Goal: Task Accomplishment & Management: Complete application form

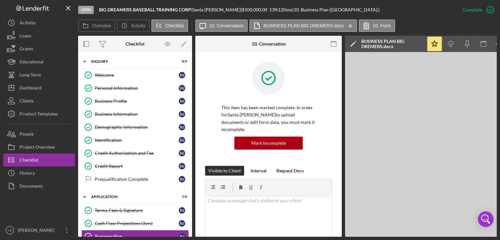
scroll to position [142, 0]
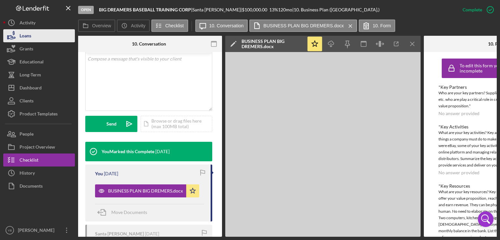
click at [29, 35] on div "Loans" at bounding box center [26, 36] width 12 height 15
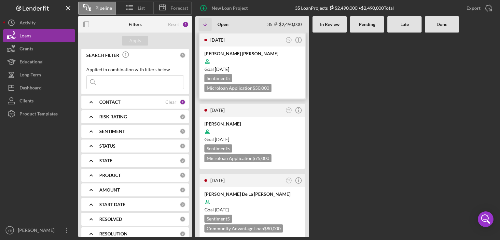
click at [264, 59] on div at bounding box center [252, 61] width 96 height 12
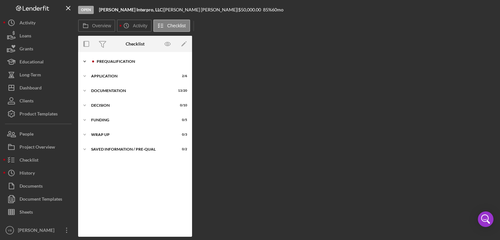
click at [110, 62] on div "Prequalification" at bounding box center [140, 62] width 87 height 4
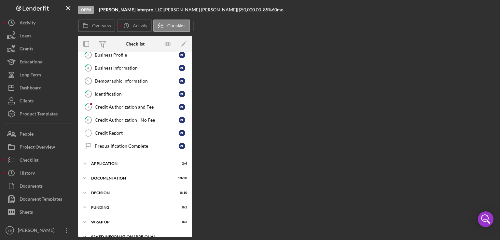
scroll to position [48, 0]
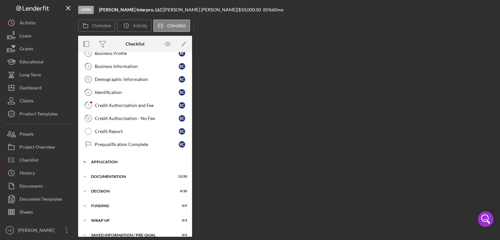
click at [115, 163] on div "Icon/Expander Application 2 / 6" at bounding box center [135, 162] width 114 height 13
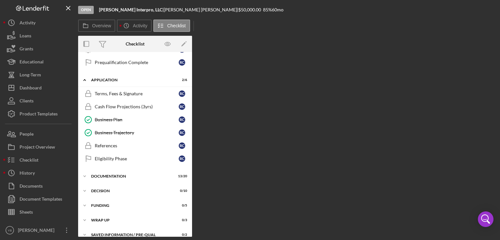
scroll to position [136, 0]
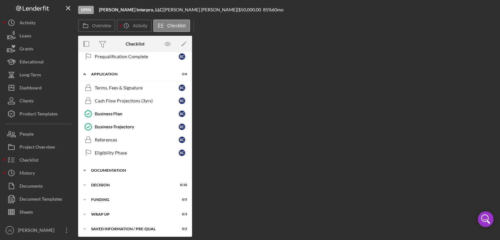
click at [113, 170] on div "Documentation" at bounding box center [137, 171] width 93 height 4
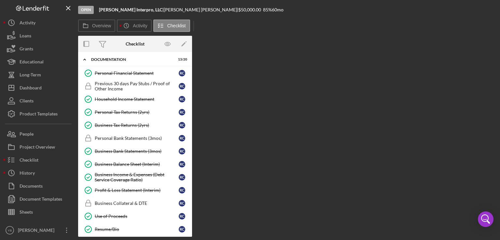
scroll to position [253, 0]
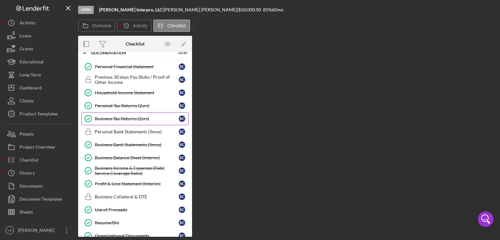
click at [136, 116] on div "Business Tax Returns (2yrs)" at bounding box center [137, 118] width 84 height 5
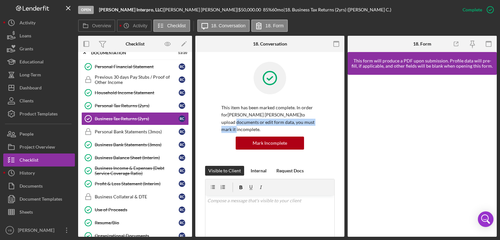
drag, startPoint x: 345, startPoint y: 116, endPoint x: 343, endPoint y: 126, distance: 9.7
click at [343, 126] on div "Overview Internal Workflow Stage Open Icon/Dropdown Arrow Archive (can unarchiv…" at bounding box center [287, 136] width 419 height 201
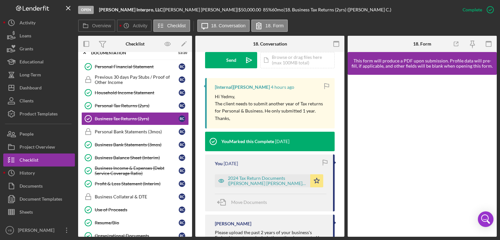
scroll to position [211, 0]
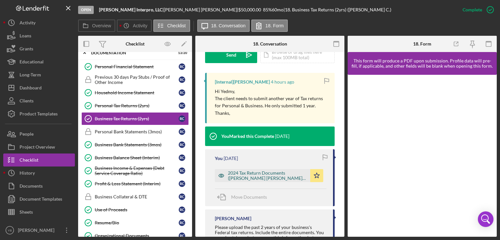
click at [271, 178] on div "2024 Tax Return Documents ([PERSON_NAME] [PERSON_NAME] A) (2).pdf" at bounding box center [267, 176] width 79 height 10
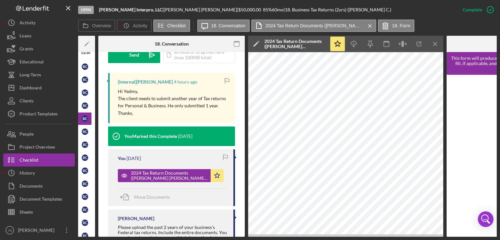
scroll to position [0, 98]
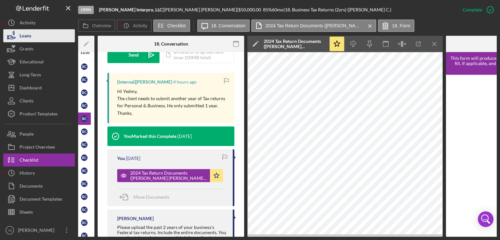
click at [36, 39] on button "Loans" at bounding box center [39, 35] width 72 height 13
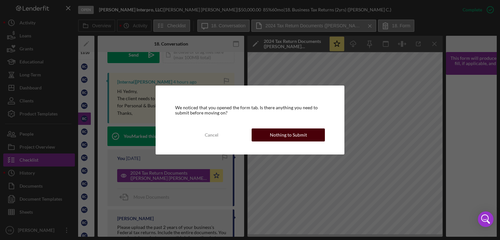
click at [294, 136] on div "Nothing to Submit" at bounding box center [288, 135] width 37 height 13
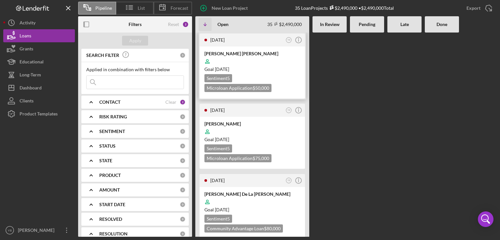
click at [264, 58] on div at bounding box center [252, 61] width 96 height 12
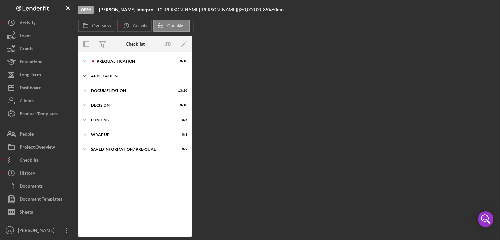
click at [111, 75] on div "Application" at bounding box center [137, 76] width 93 height 4
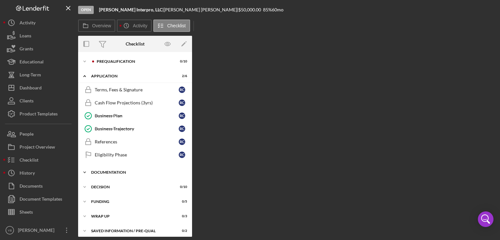
click at [102, 175] on div "Icon/Expander Documentation 13 / 20" at bounding box center [135, 172] width 114 height 13
